Goal: Transaction & Acquisition: Purchase product/service

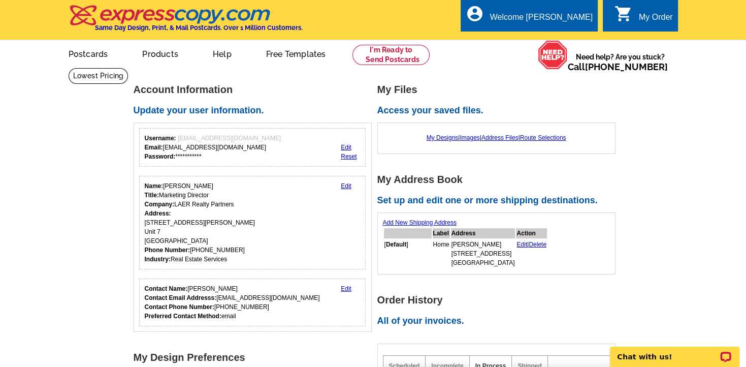
click at [653, 20] on div "My Order" at bounding box center [656, 20] width 34 height 14
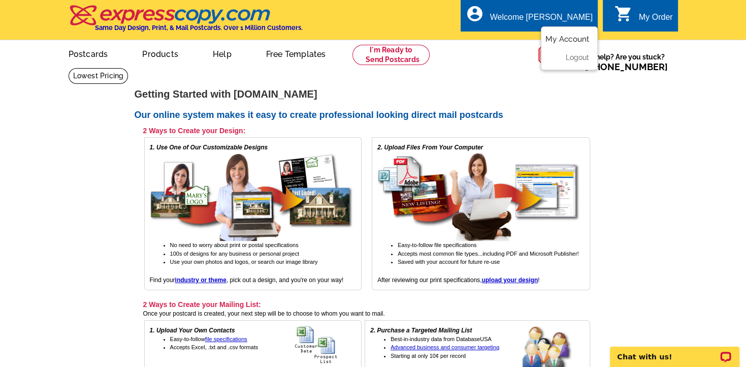
click at [573, 39] on link "My Account" at bounding box center [568, 39] width 44 height 9
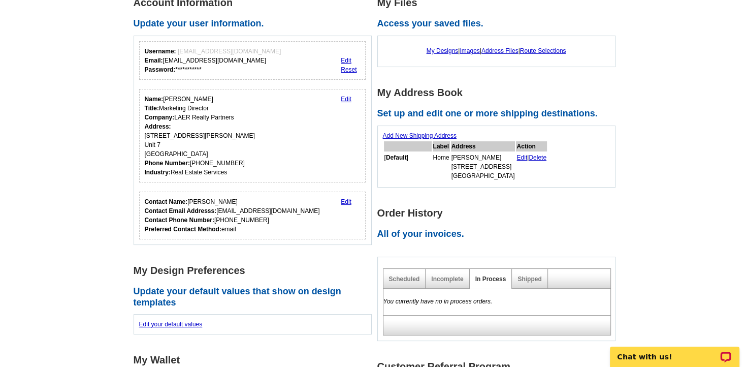
scroll to position [19, 0]
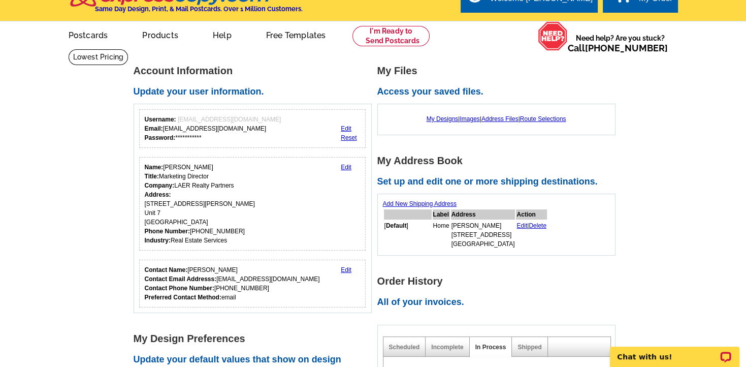
click at [441, 123] on div "My Designs | Images | Address Files | Route Selections" at bounding box center [496, 118] width 227 height 19
click at [441, 120] on link "My Designs" at bounding box center [443, 118] width 32 height 7
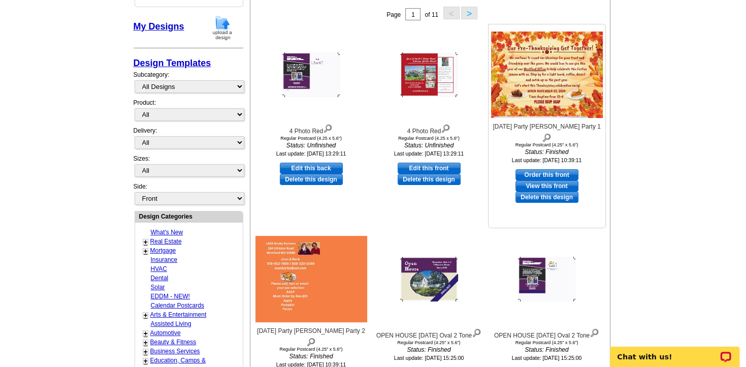
scroll to position [161, 0]
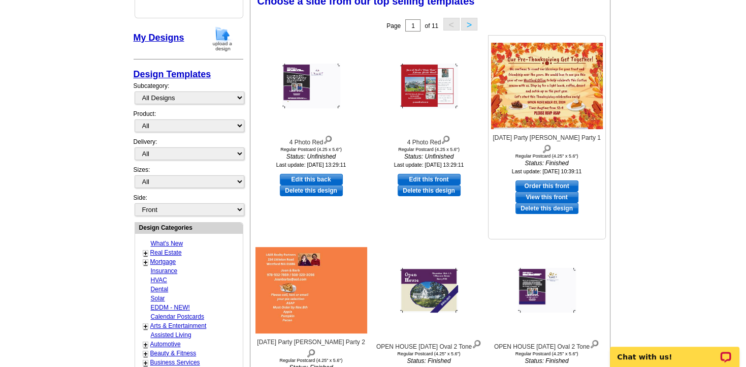
click at [544, 94] on img at bounding box center [547, 86] width 112 height 86
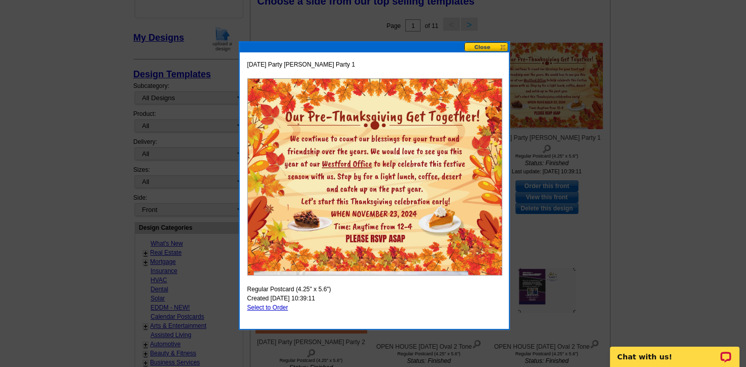
click at [366, 149] on img at bounding box center [374, 176] width 255 height 197
click at [401, 215] on img at bounding box center [374, 176] width 255 height 197
click at [410, 149] on img at bounding box center [374, 176] width 255 height 197
click at [487, 48] on button at bounding box center [486, 47] width 45 height 10
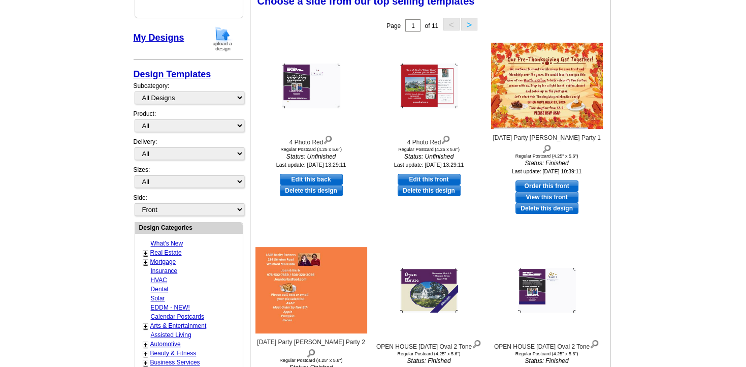
click at [678, 70] on main "Need Help? call 800-260-5887, chat with support, or have our designers make som…" at bounding box center [373, 268] width 746 height 722
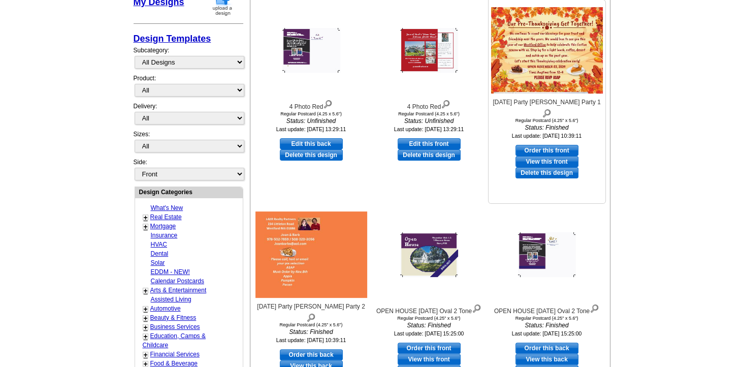
scroll to position [107, 0]
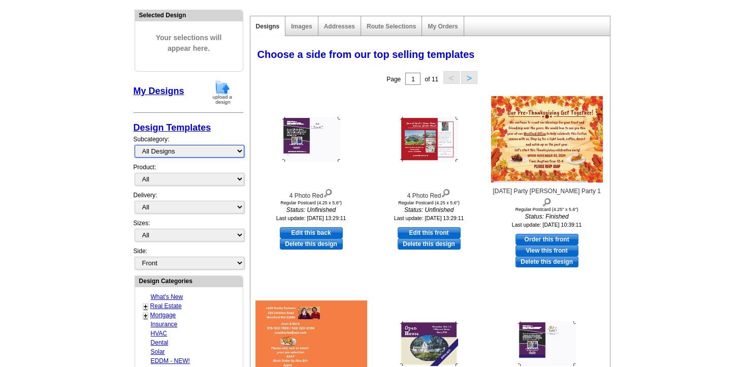
click at [135, 145] on select "All Designs Finished Designs Unfinished Designs" at bounding box center [190, 151] width 110 height 13
click at [239, 152] on select "All Designs Finished Designs Unfinished Designs" at bounding box center [190, 151] width 110 height 13
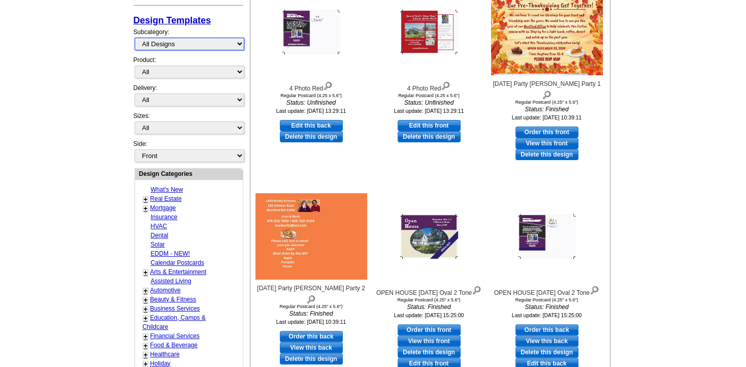
scroll to position [0, 0]
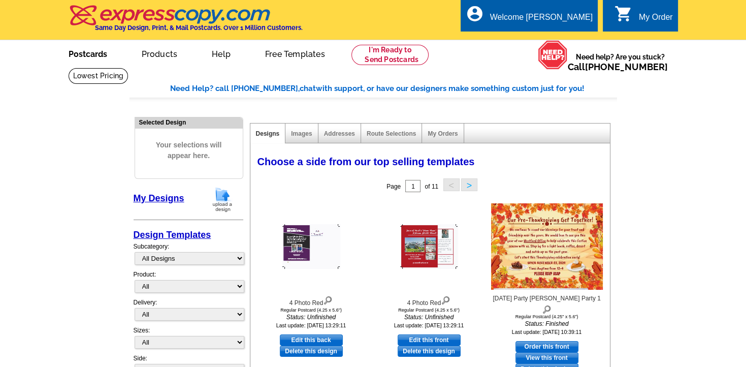
click at [78, 57] on link "Postcards" at bounding box center [87, 53] width 71 height 24
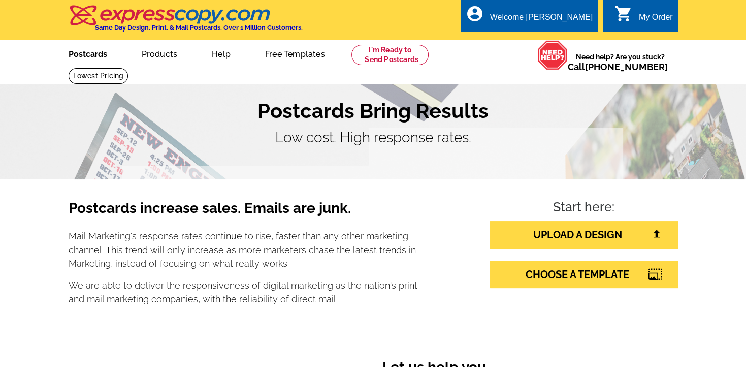
click at [97, 58] on link "Postcards" at bounding box center [87, 53] width 71 height 24
click at [97, 58] on link "Postcards" at bounding box center [88, 53] width 72 height 24
click at [97, 58] on link "Postcards" at bounding box center [87, 53] width 71 height 24
click at [97, 56] on link "Postcards" at bounding box center [87, 53] width 71 height 24
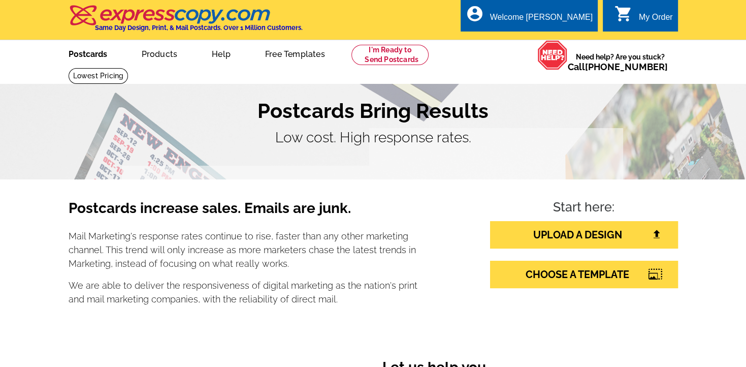
click at [88, 51] on link "Postcards" at bounding box center [87, 53] width 71 height 24
click at [530, 279] on link "CHOOSE A TEMPLATE" at bounding box center [584, 274] width 188 height 27
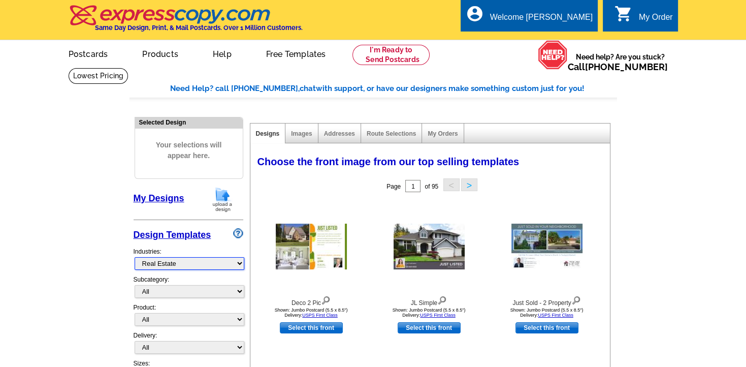
click at [135, 257] on select "What's New Real Estate Mortgage Insurance HVAC Dental Solar EDDM - NEW! Calenda…" at bounding box center [190, 263] width 110 height 13
click at [238, 265] on select "What's New Real Estate Mortgage Insurance HVAC Dental Solar EDDM - NEW! Calenda…" at bounding box center [190, 263] width 110 height 13
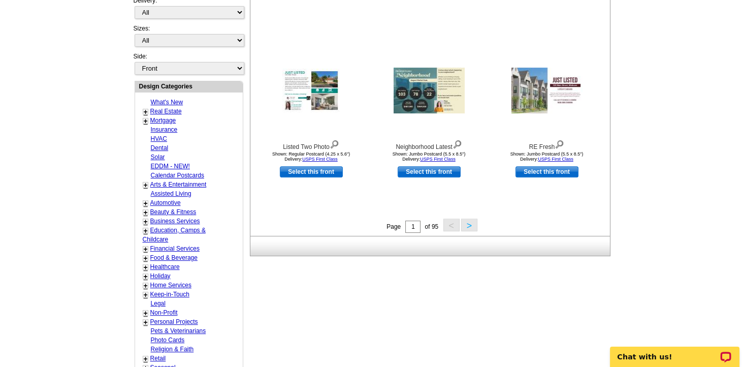
scroll to position [375, 0]
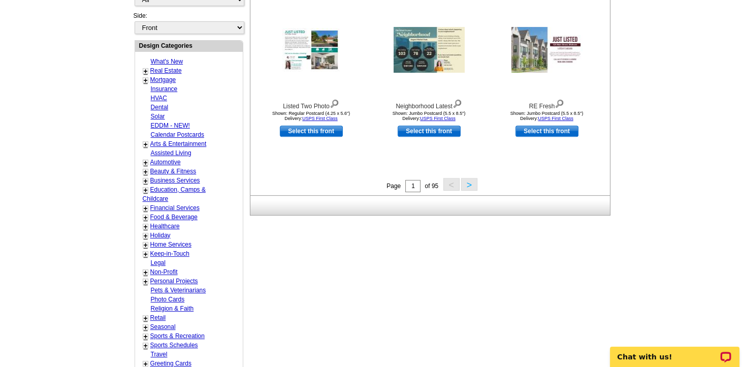
click at [154, 232] on link "Holiday" at bounding box center [160, 235] width 20 height 7
select select "744"
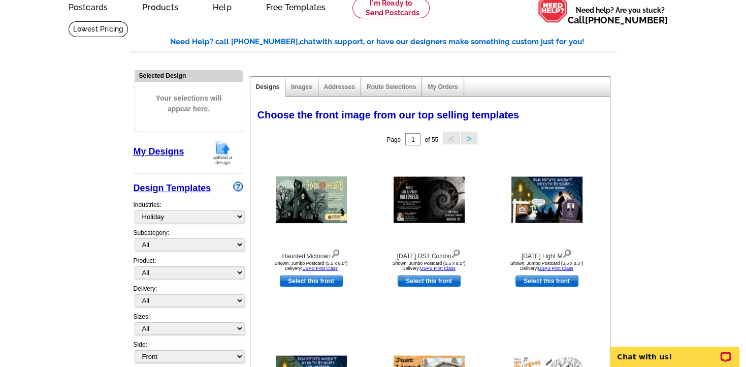
scroll to position [107, 0]
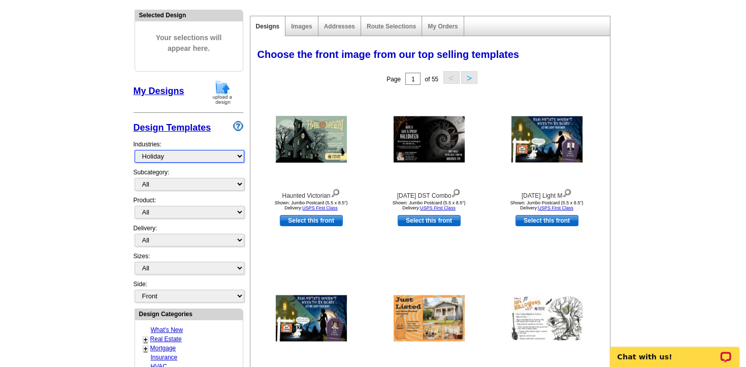
click at [135, 150] on select "What's New Real Estate Mortgage Insurance HVAC Dental Solar EDDM - NEW! Calenda…" at bounding box center [190, 156] width 110 height 13
click at [240, 156] on select "What's New Real Estate Mortgage Insurance HVAC Dental Solar EDDM - NEW! Calenda…" at bounding box center [190, 156] width 110 height 13
click at [135, 178] on select "All Halloween Thanksgiving Hanukkah Christmas Kwanzaa Season's Greetings Birthd…" at bounding box center [190, 184] width 110 height 13
click at [239, 182] on select "All Halloween Thanksgiving Hanukkah Christmas Kwanzaa Season's Greetings Birthd…" at bounding box center [190, 184] width 110 height 13
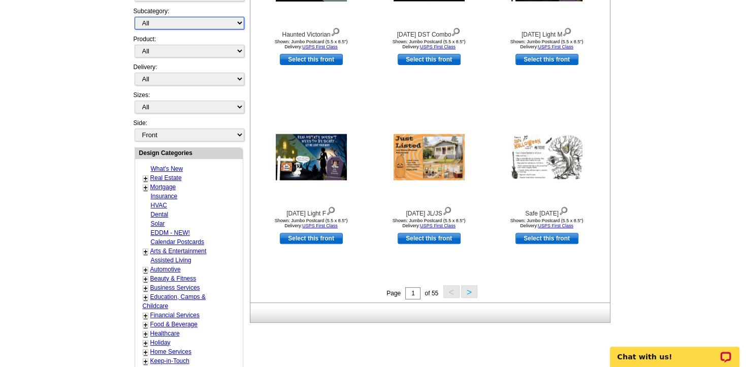
scroll to position [0, 0]
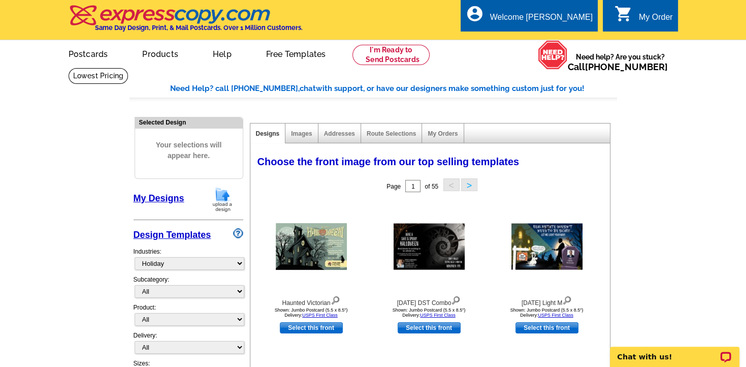
click at [444, 140] on div "My Orders" at bounding box center [443, 133] width 42 height 20
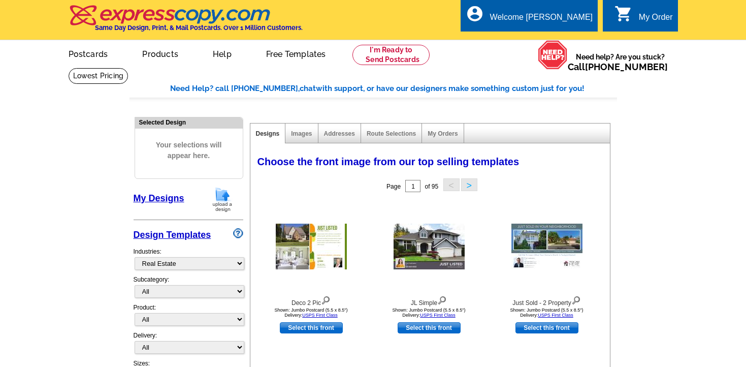
select select "785"
